Goal: Task Accomplishment & Management: Use online tool/utility

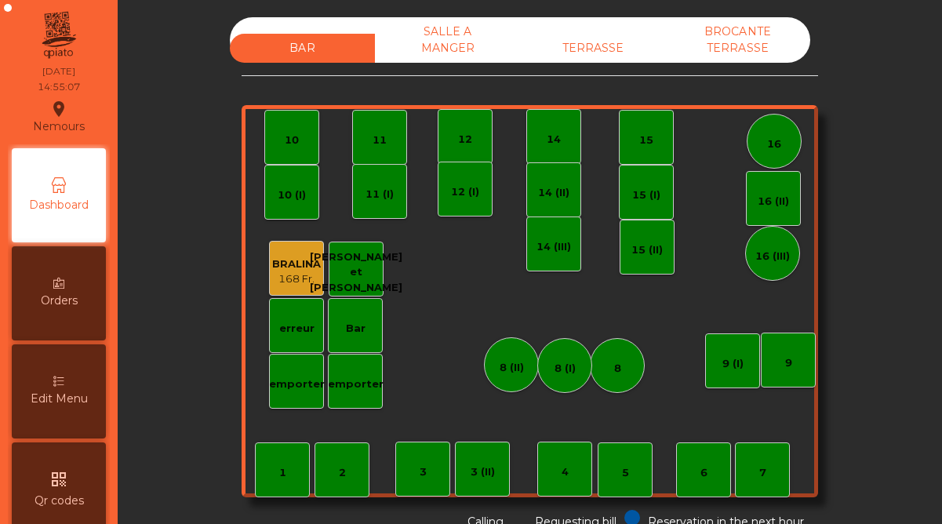
click at [591, 41] on div "TERRASSE" at bounding box center [592, 48] width 145 height 29
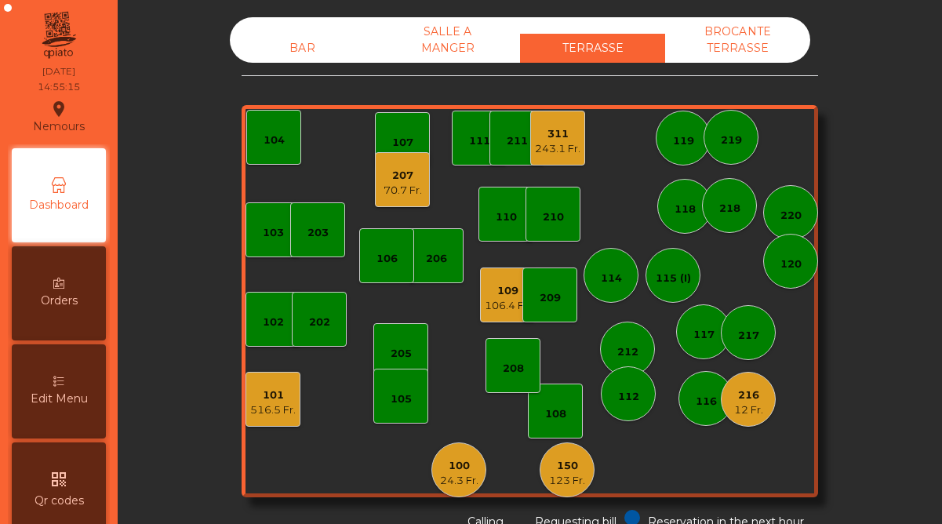
click at [453, 481] on div "24.3 Fr." at bounding box center [459, 481] width 38 height 16
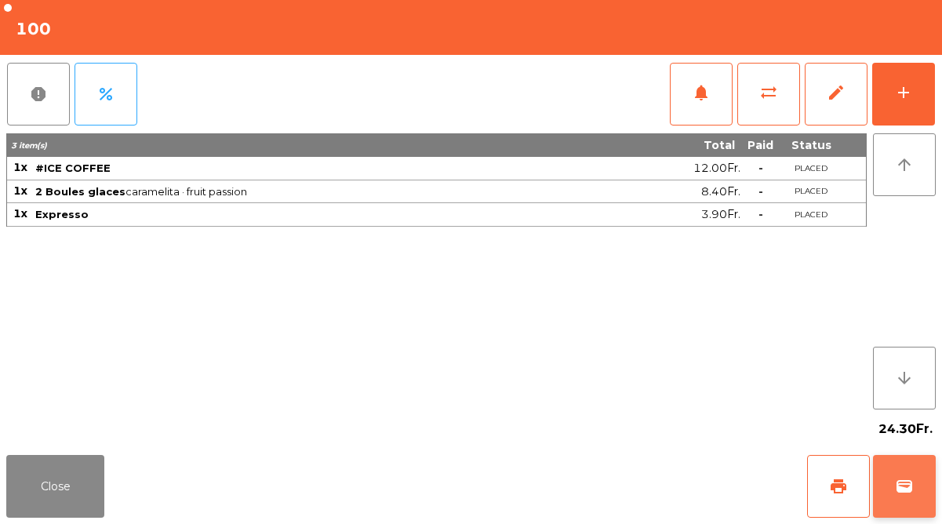
click at [906, 478] on span "wallet" at bounding box center [904, 486] width 19 height 19
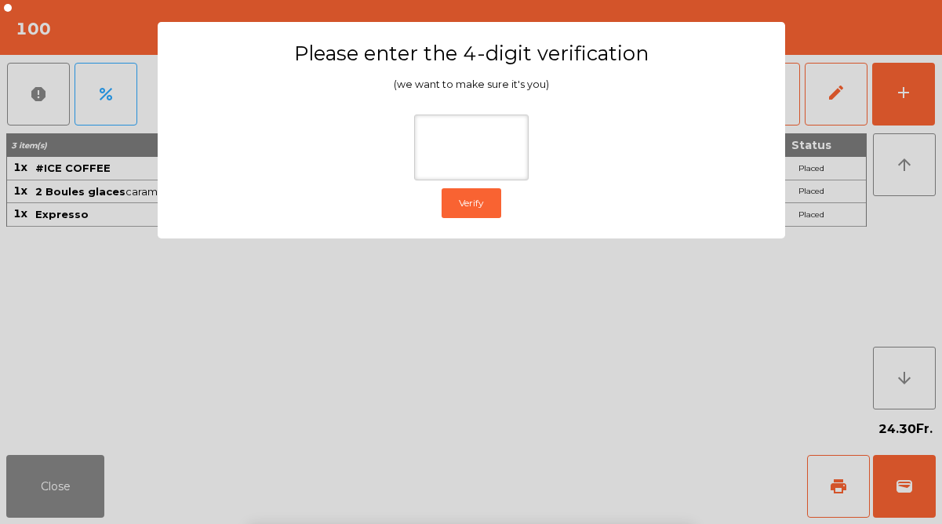
click at [776, 322] on ngb-modal-window "Please enter the 4-digit verification (we want to make sure it's you) Verify" at bounding box center [471, 262] width 895 height 524
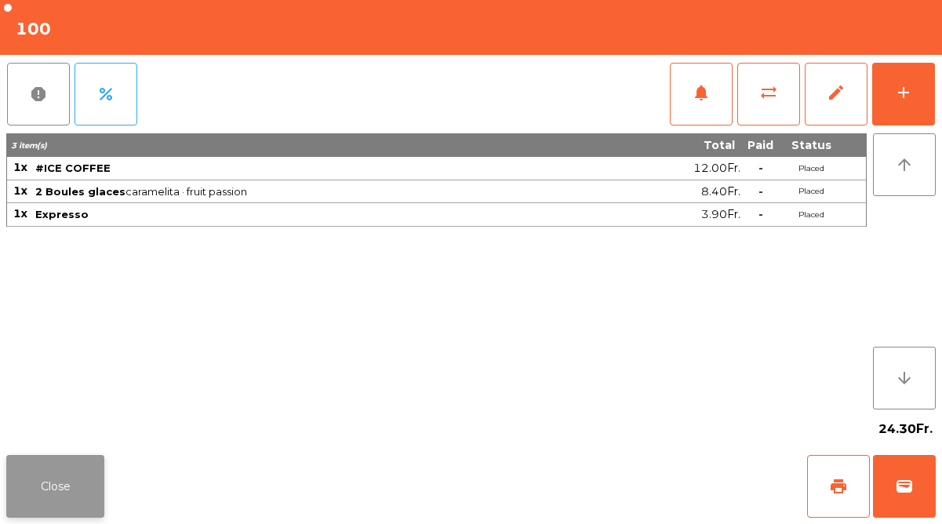
click at [63, 496] on button "Close" at bounding box center [55, 486] width 98 height 63
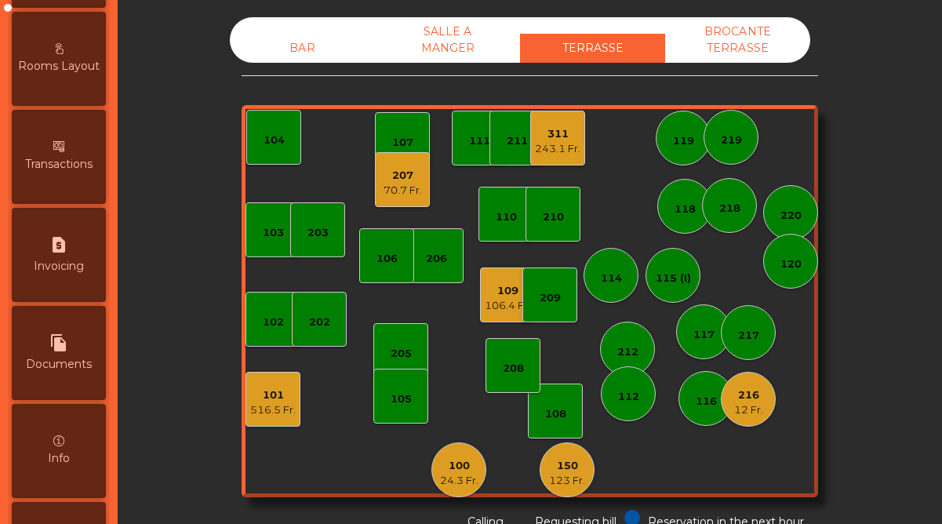
scroll to position [808, 0]
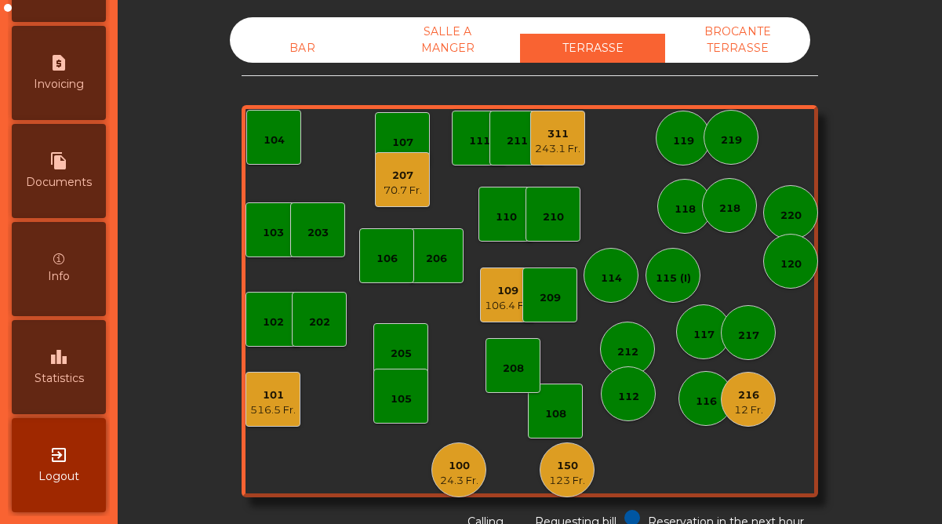
click at [72, 369] on div "leaderboard Statistics" at bounding box center [59, 367] width 94 height 94
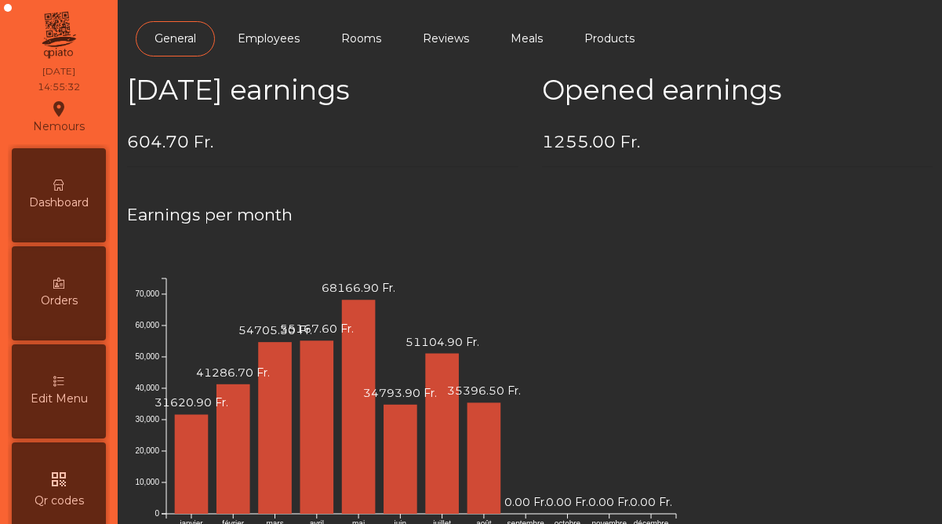
click at [82, 194] on span "Dashboard" at bounding box center [59, 202] width 60 height 16
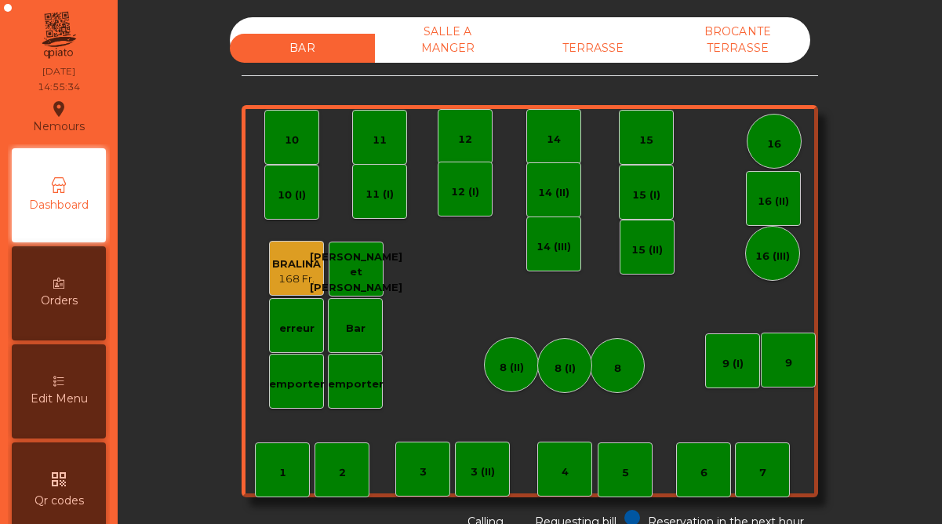
click at [591, 47] on div "TERRASSE" at bounding box center [592, 48] width 145 height 29
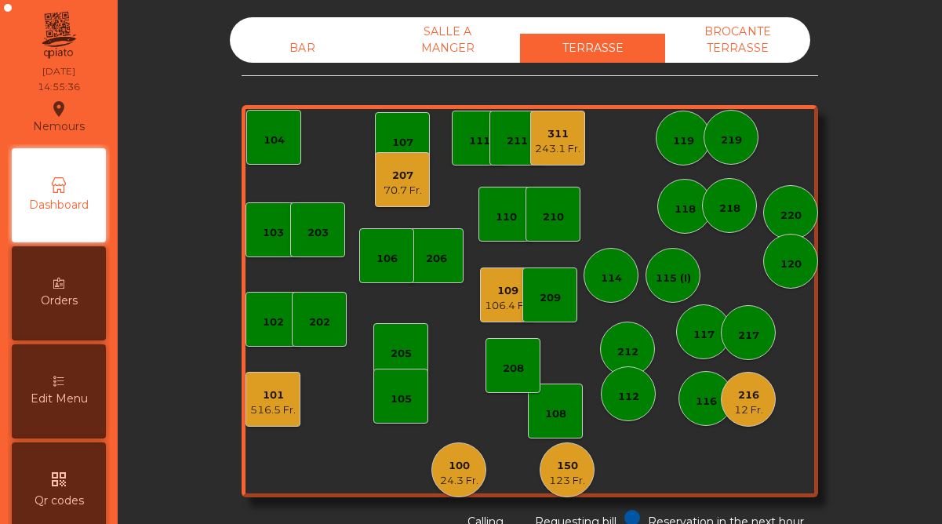
click at [514, 299] on div "106.4 Fr." at bounding box center [507, 306] width 45 height 16
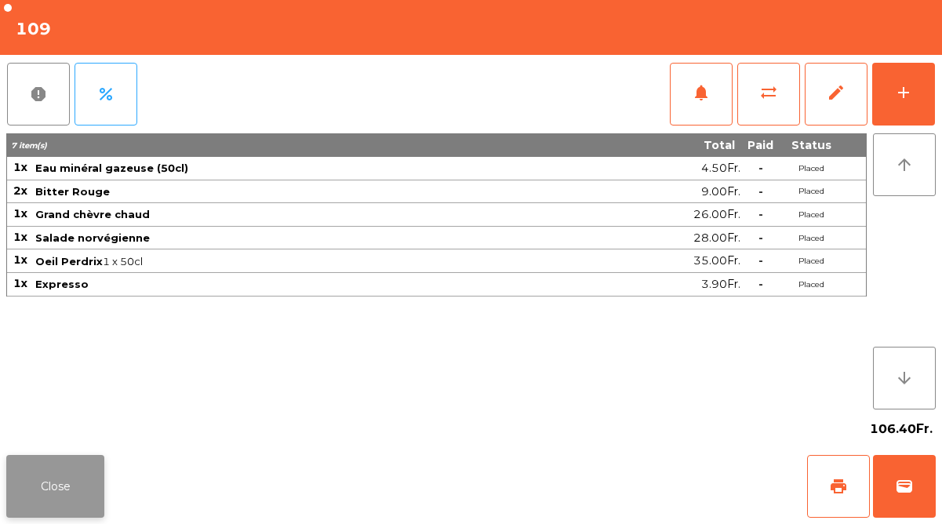
click at [87, 471] on button "Close" at bounding box center [55, 486] width 98 height 63
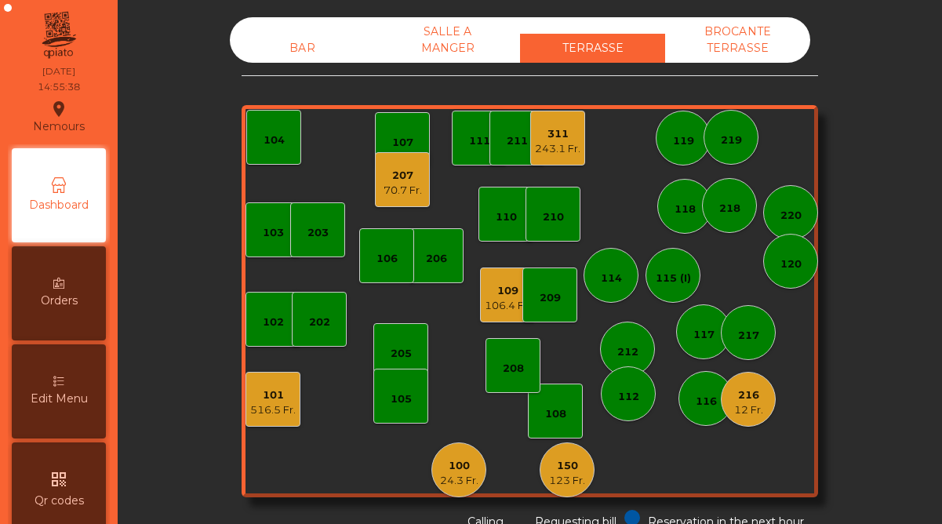
click at [269, 404] on div "516.5 Fr." at bounding box center [272, 410] width 45 height 16
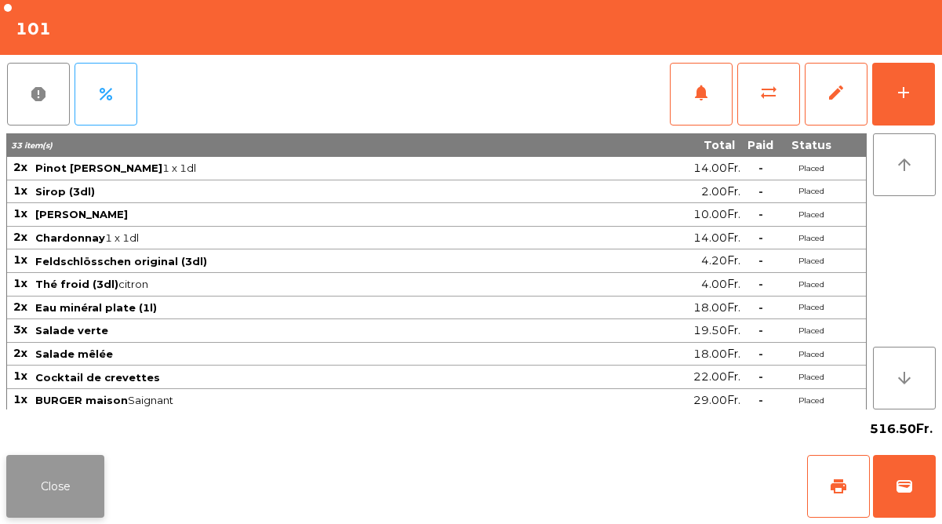
click at [80, 488] on button "Close" at bounding box center [55, 486] width 98 height 63
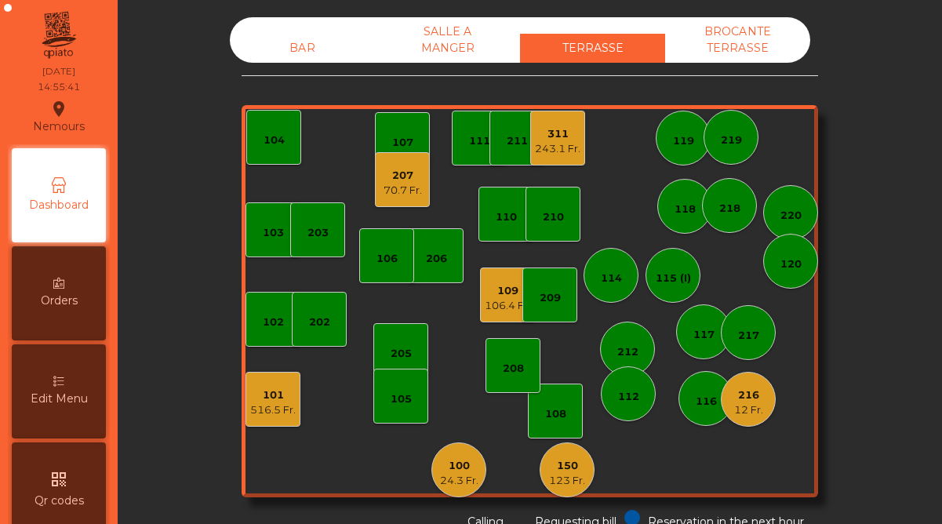
click at [507, 292] on div "109" at bounding box center [507, 291] width 45 height 16
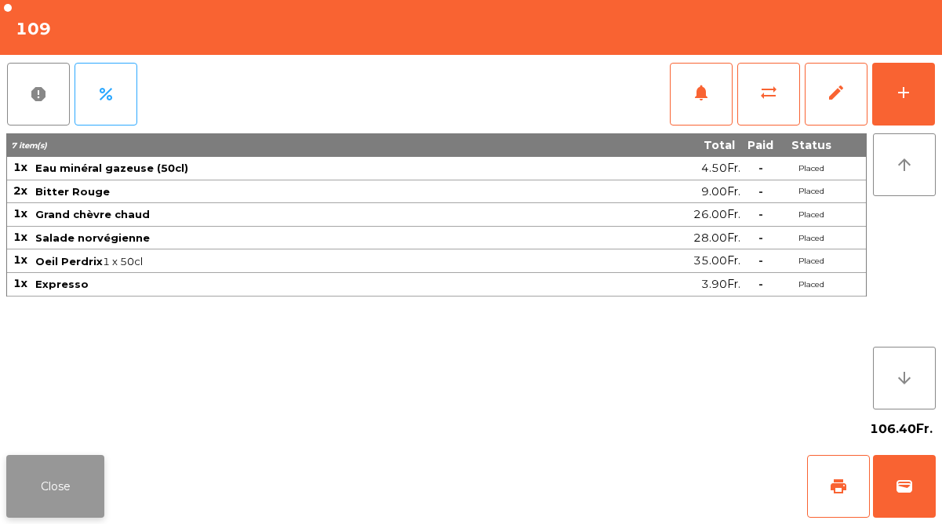
click at [69, 478] on button "Close" at bounding box center [55, 486] width 98 height 63
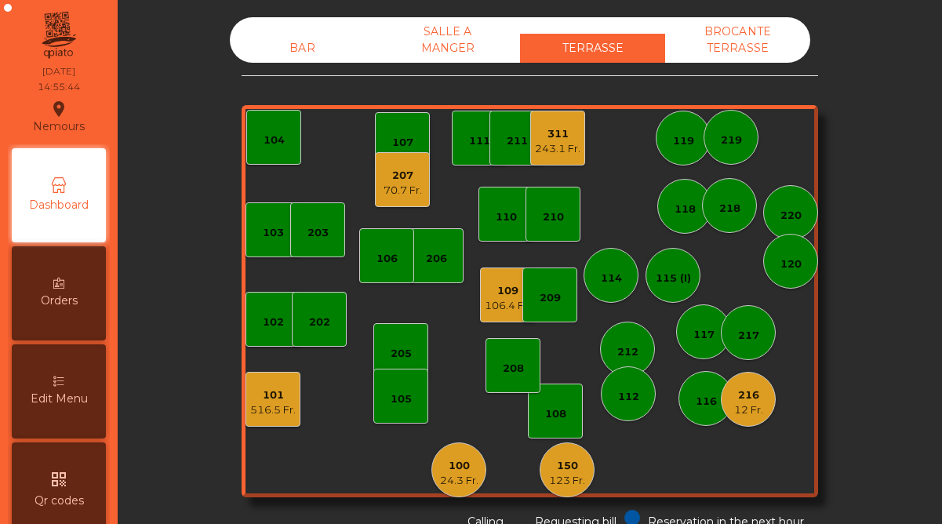
click at [409, 179] on div "207" at bounding box center [402, 176] width 38 height 16
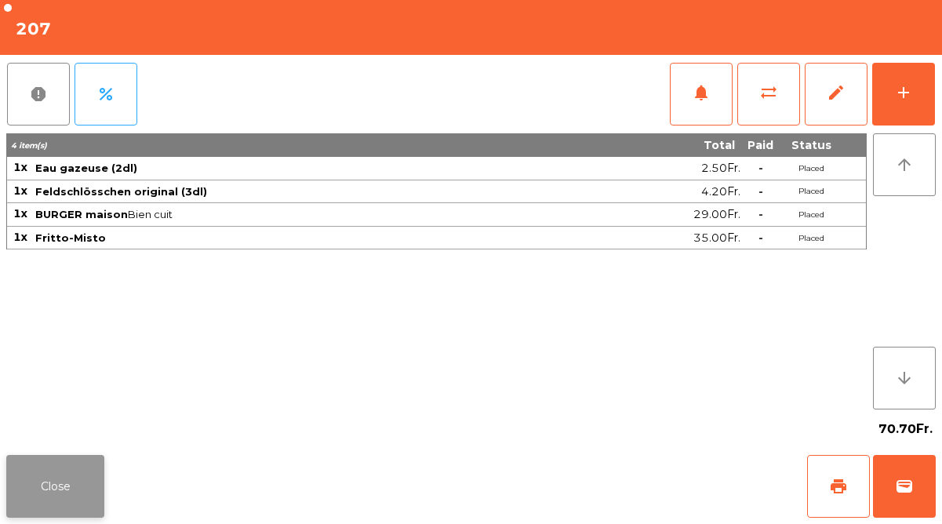
click at [68, 465] on button "Close" at bounding box center [55, 486] width 98 height 63
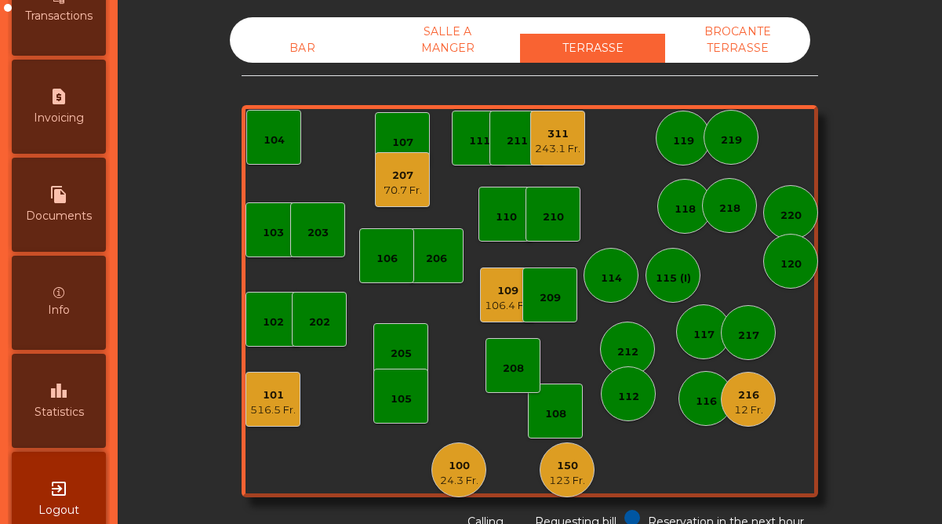
scroll to position [808, 0]
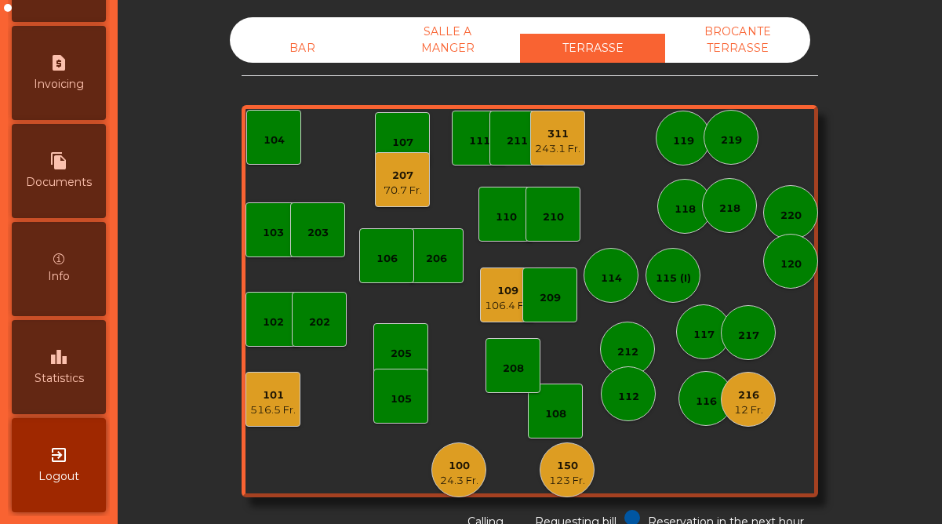
click at [587, 473] on div "150 123 Fr." at bounding box center [566, 469] width 55 height 55
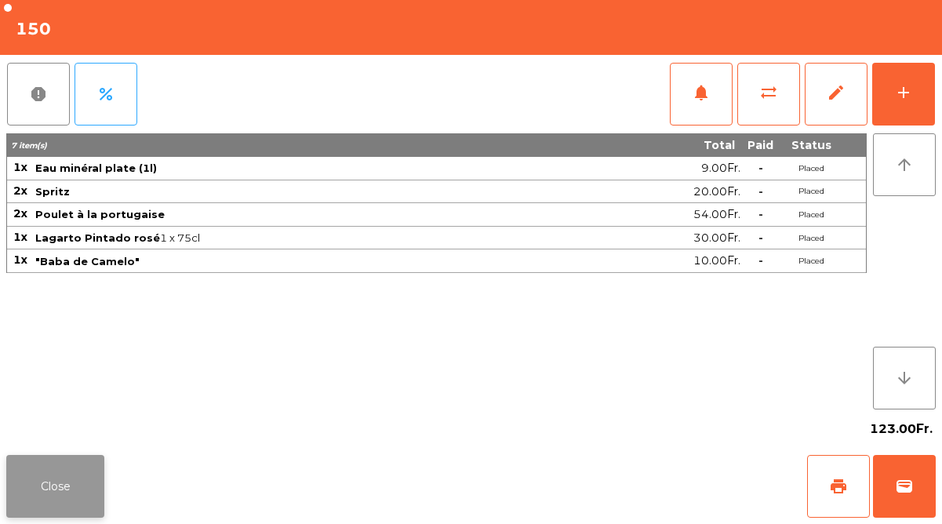
click at [67, 474] on button "Close" at bounding box center [55, 486] width 98 height 63
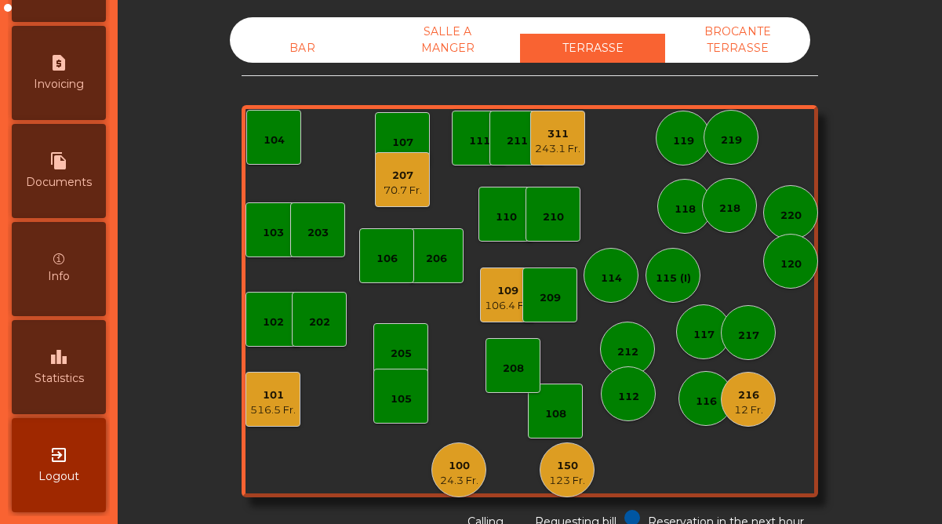
click at [565, 465] on div "150" at bounding box center [567, 466] width 36 height 16
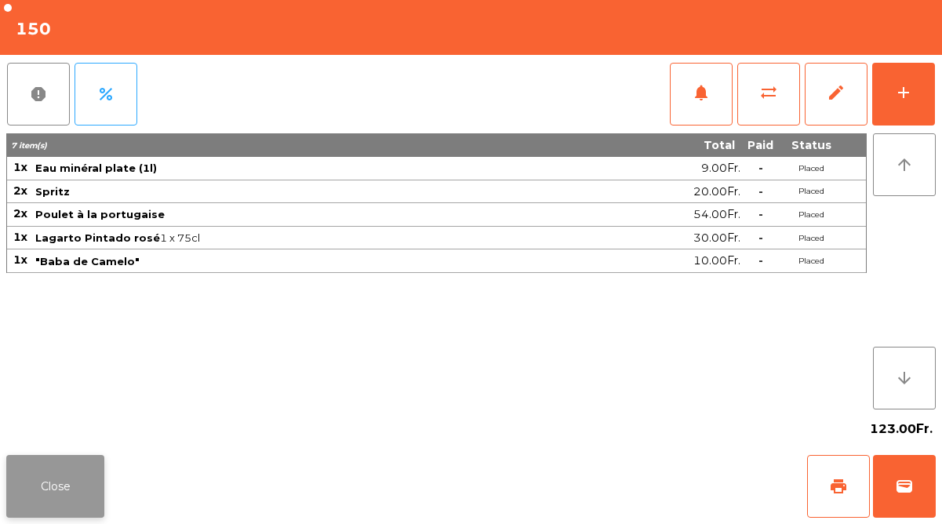
click at [71, 474] on button "Close" at bounding box center [55, 486] width 98 height 63
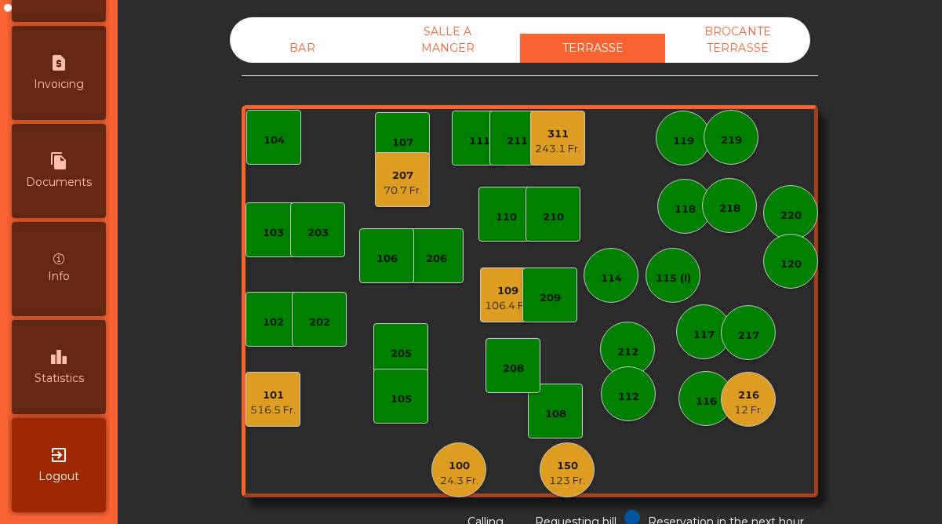
click at [456, 470] on div "100" at bounding box center [459, 466] width 38 height 16
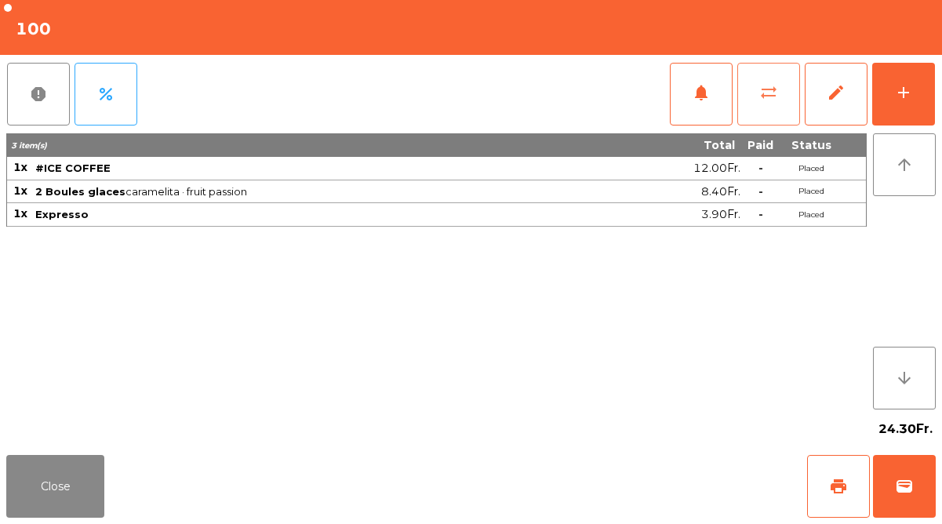
click at [786, 92] on button "sync_alt" at bounding box center [768, 94] width 63 height 63
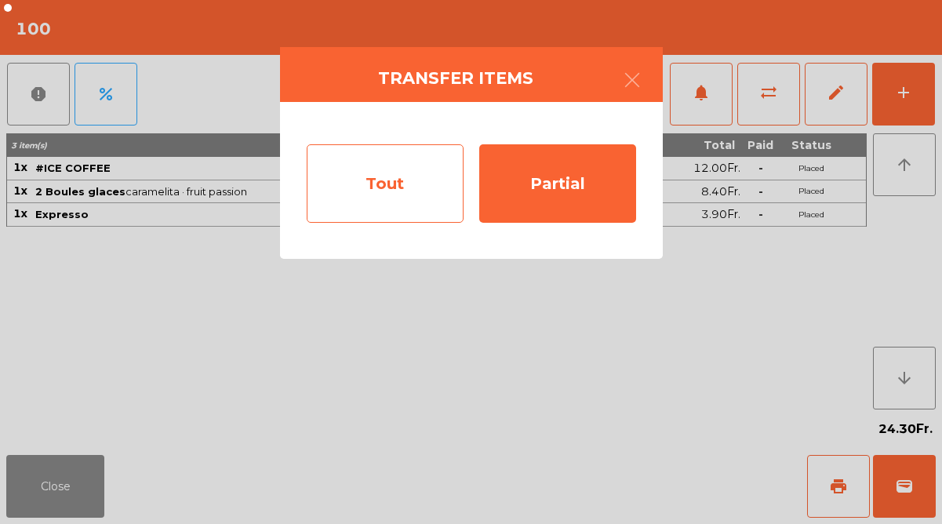
click at [398, 194] on div "Tout" at bounding box center [385, 183] width 157 height 78
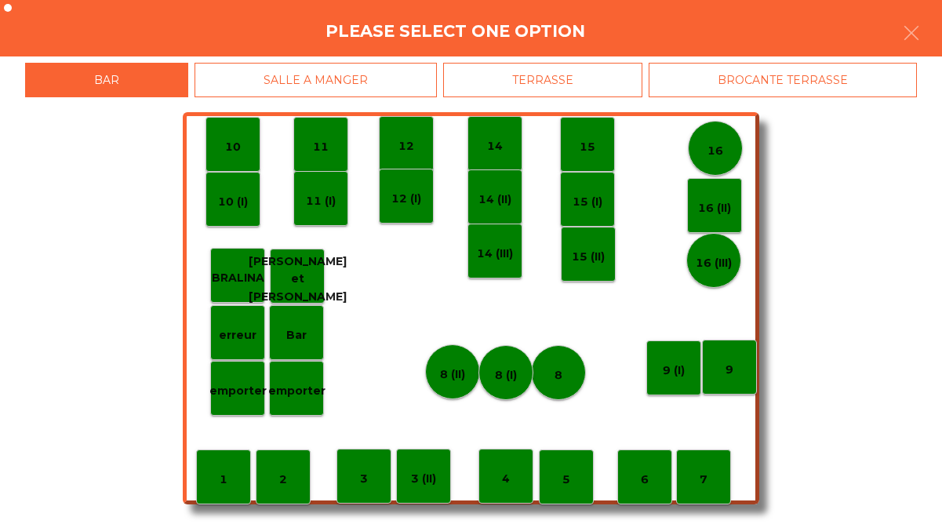
click at [407, 71] on div "SALLE A MANGER" at bounding box center [315, 80] width 242 height 35
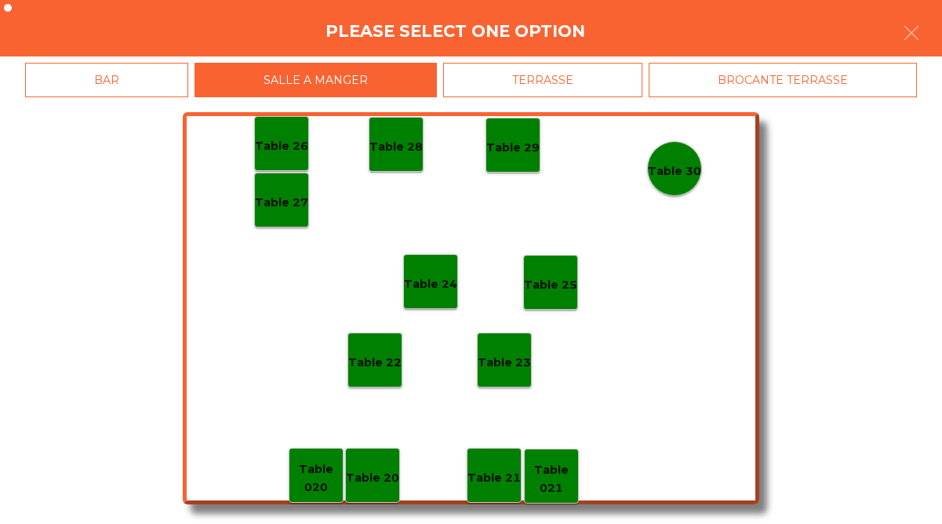
click at [516, 157] on div "Table 29" at bounding box center [512, 145] width 55 height 55
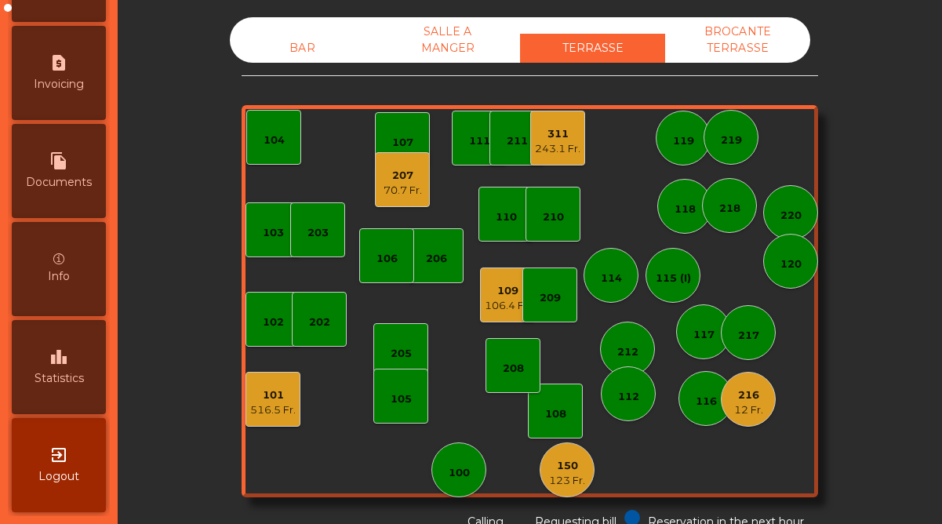
click at [466, 44] on div "SALLE A MANGER" at bounding box center [447, 39] width 145 height 45
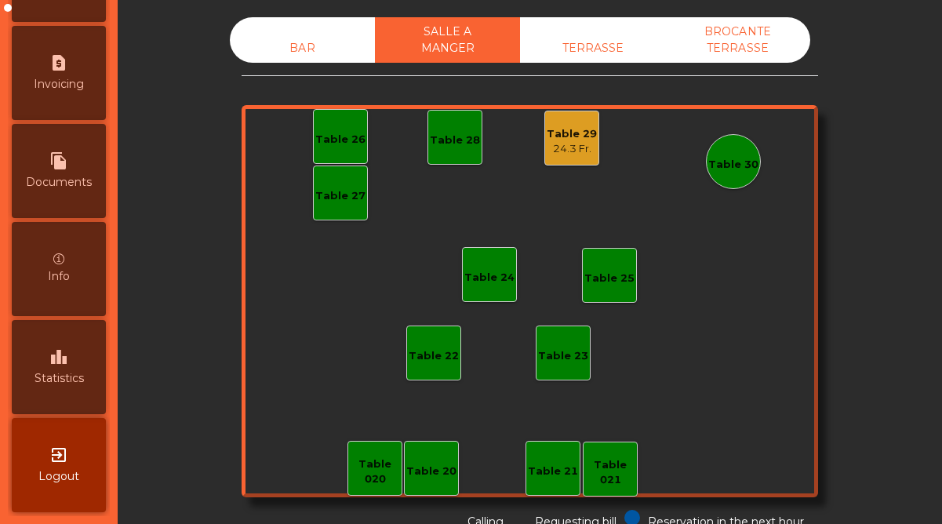
click at [70, 387] on div "leaderboard Statistics" at bounding box center [59, 367] width 94 height 94
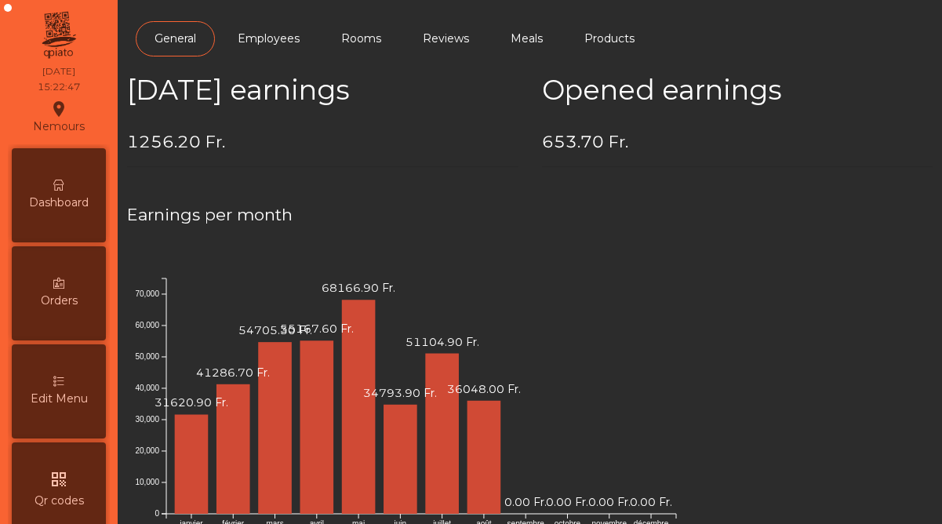
click at [61, 191] on div "Dashboard" at bounding box center [59, 195] width 94 height 94
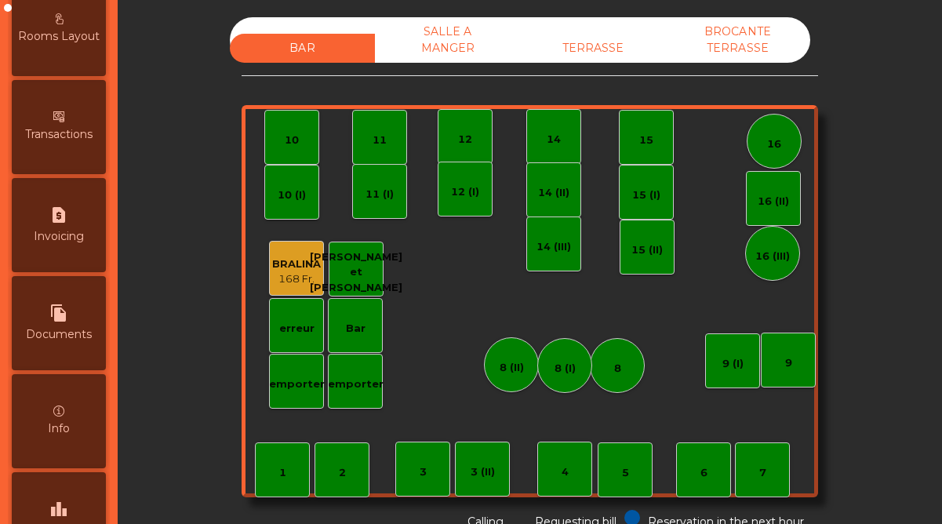
scroll to position [808, 0]
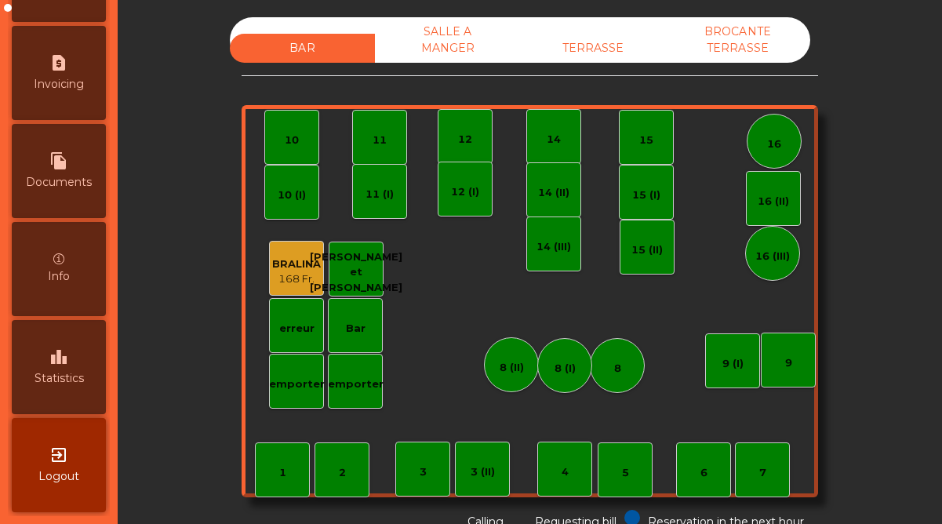
click at [61, 393] on div "leaderboard Statistics" at bounding box center [59, 367] width 94 height 94
